Goal: Transaction & Acquisition: Purchase product/service

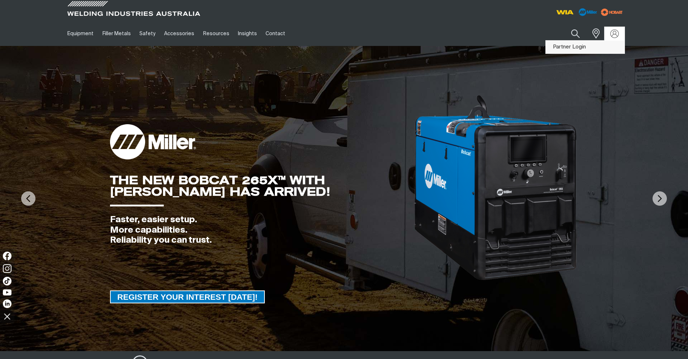
click at [584, 46] on link "Partner Login" at bounding box center [585, 47] width 79 height 13
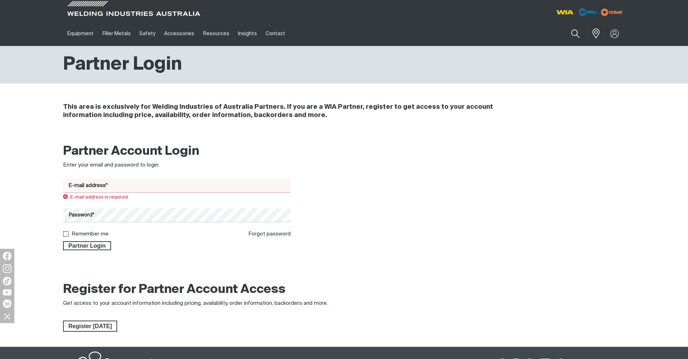
type input "zacc@weldware.com.au"
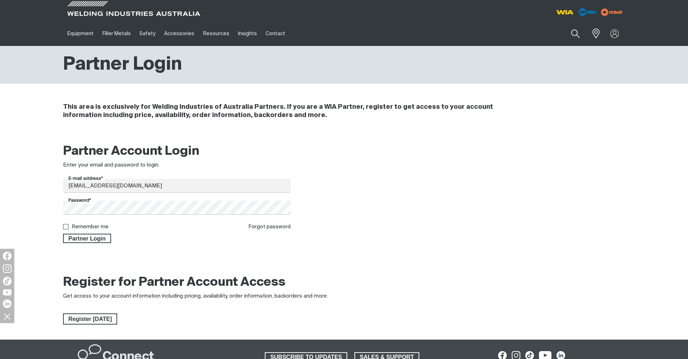
click at [95, 222] on form "E-mail address* zacc@weldware.com.au Password* Remember me Forgot password Part…" at bounding box center [177, 211] width 228 height 64
click at [94, 225] on label "Remember me" at bounding box center [90, 226] width 37 height 5
click at [68, 225] on input "Remember me" at bounding box center [65, 226] width 5 height 5
checkbox input "true"
click at [94, 239] on span "Partner Login" at bounding box center [87, 237] width 47 height 9
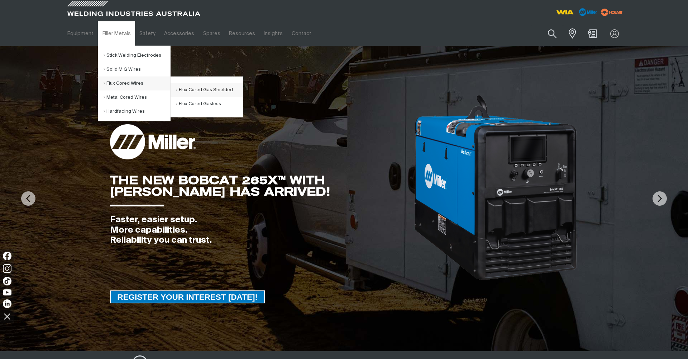
click at [193, 90] on link "Flux Cored Gas Shielded" at bounding box center [209, 90] width 67 height 14
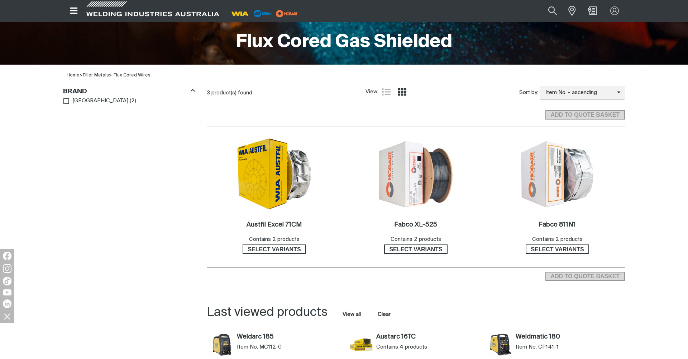
scroll to position [162, 0]
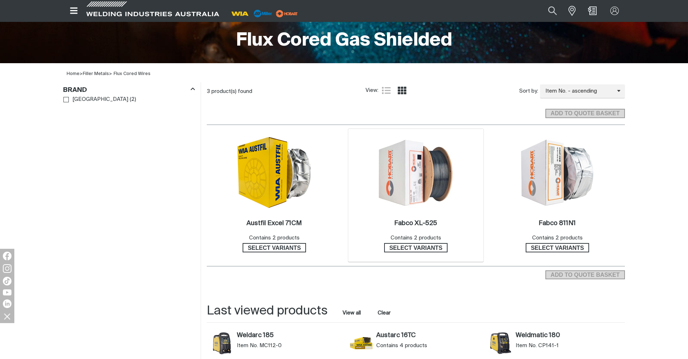
click at [459, 187] on div "2 Fabco XL-525 . Contains 2 products Select variants" at bounding box center [415, 195] width 135 height 133
click at [424, 174] on img at bounding box center [416, 172] width 77 height 77
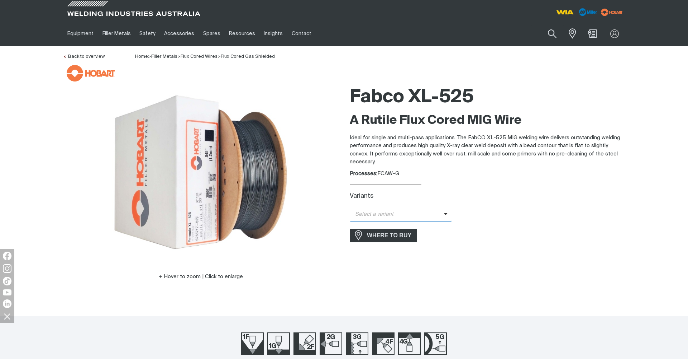
click at [437, 212] on span "Select a variant" at bounding box center [397, 214] width 94 height 8
click at [436, 227] on span "FabCo XL-525 - 1.2mm (15kg)" at bounding box center [401, 226] width 102 height 11
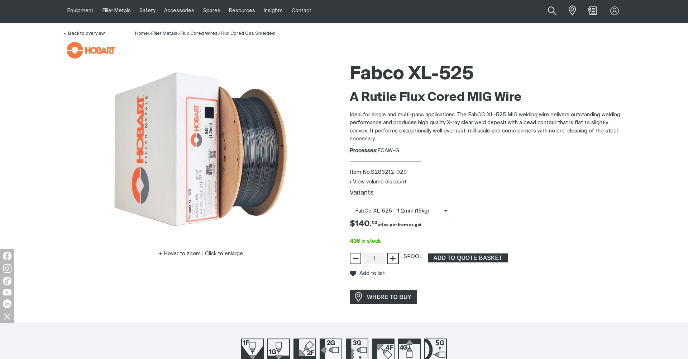
scroll to position [23, 0]
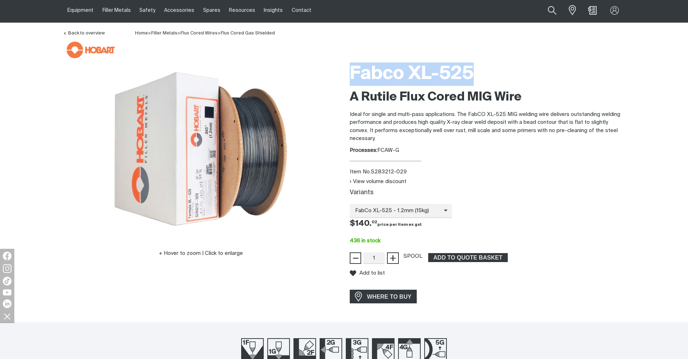
drag, startPoint x: 477, startPoint y: 72, endPoint x: 331, endPoint y: 72, distance: 146.3
click at [331, 72] on div "Hover to zoom | Click to enlarge Fabco XL-525 A Rutile Flux Cored MIG Wire Idea…" at bounding box center [344, 183] width 574 height 248
copy h1 "Fabco XL-525"
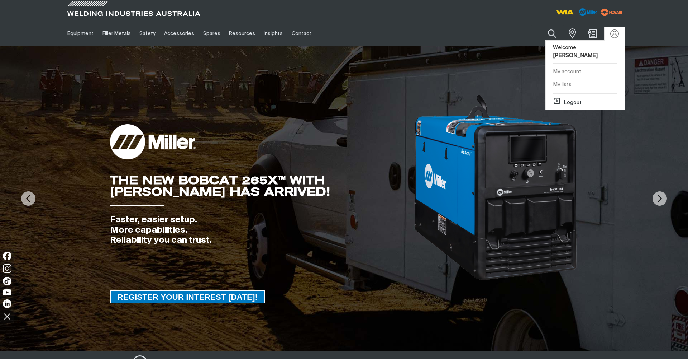
click at [617, 38] on div at bounding box center [615, 34] width 20 height 14
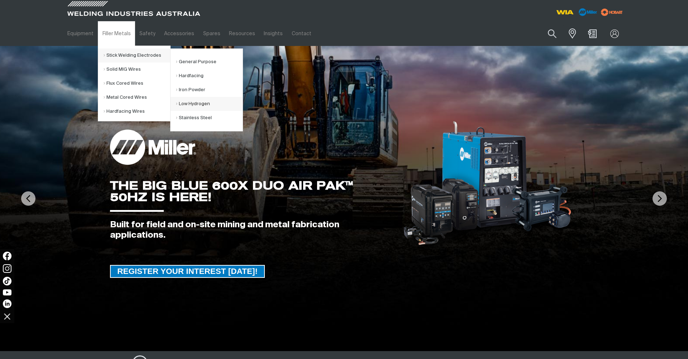
click at [215, 104] on link "Low Hydrogen" at bounding box center [209, 104] width 67 height 14
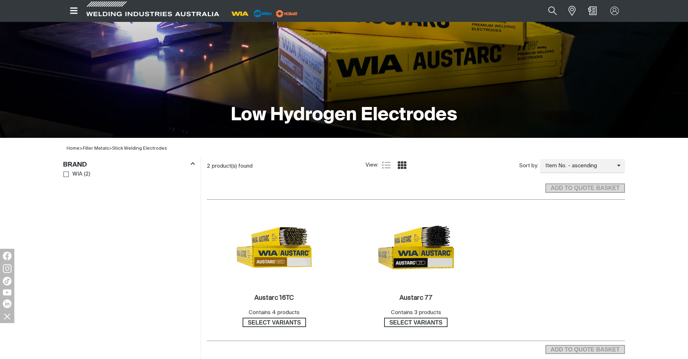
scroll to position [92, 0]
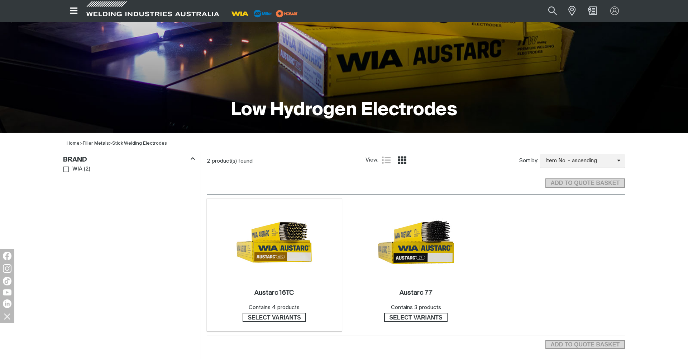
click at [293, 241] on img at bounding box center [274, 242] width 77 height 77
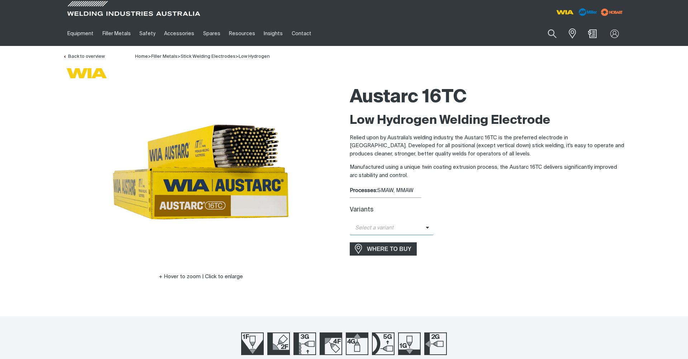
click at [402, 222] on span "Select a variant" at bounding box center [392, 228] width 84 height 14
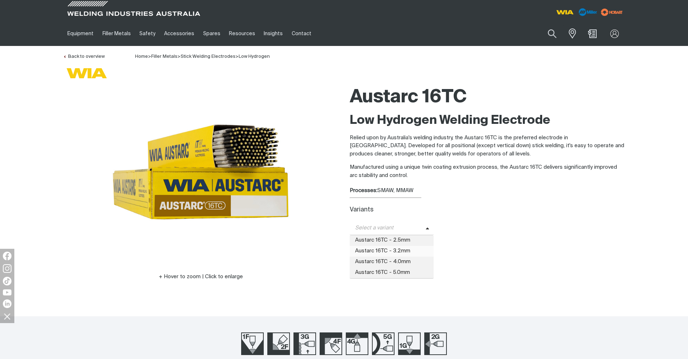
click at [412, 250] on span "Austarc 16TC - 3.2mm" at bounding box center [392, 251] width 84 height 11
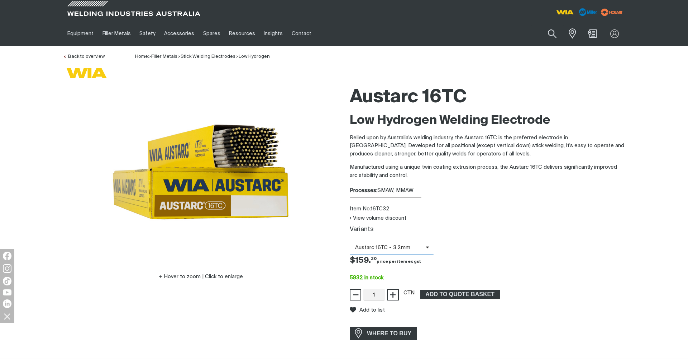
scroll to position [8, 0]
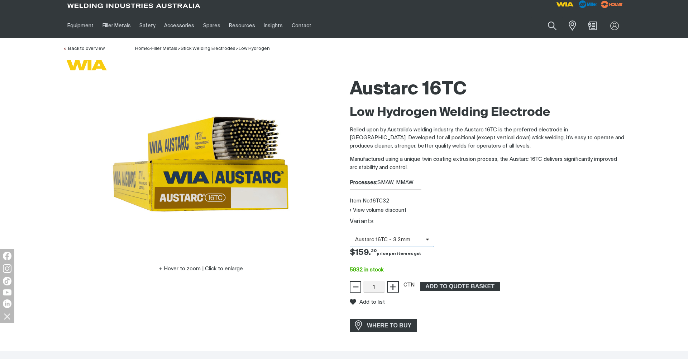
click at [420, 239] on icon at bounding box center [416, 239] width 11 height 5
click at [513, 214] on div "View volume discount Variants Austarc 16TC - 3.2mm Austarc 16TC - 2.5mm Austarc…" at bounding box center [487, 249] width 275 height 86
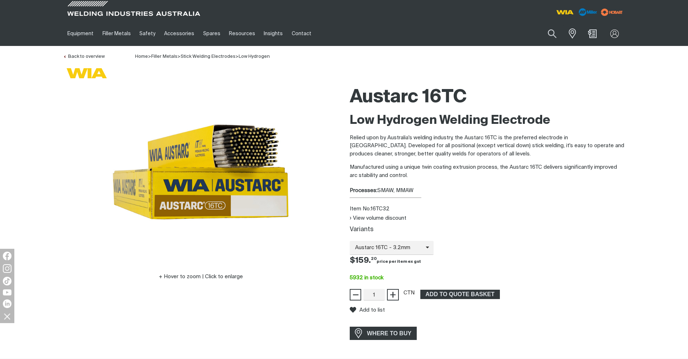
scroll to position [0, 0]
click at [452, 292] on span "ADD TO QUOTE BASKET" at bounding box center [460, 293] width 78 height 9
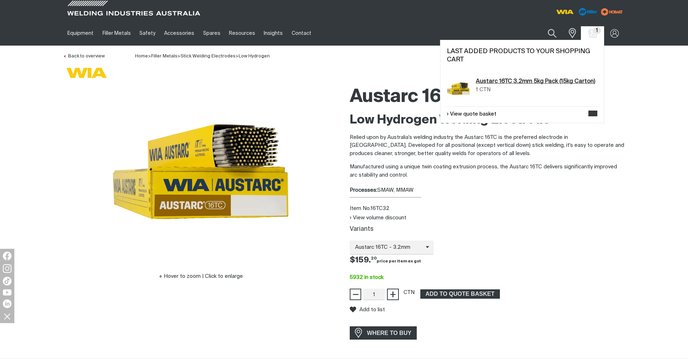
click at [520, 84] on link "Austarc 16TC 3.2mm 5kg Pack (15kg Carton)" at bounding box center [535, 81] width 119 height 9
click at [494, 114] on link "View quote basket" at bounding box center [471, 114] width 49 height 8
